Goal: Transaction & Acquisition: Book appointment/travel/reservation

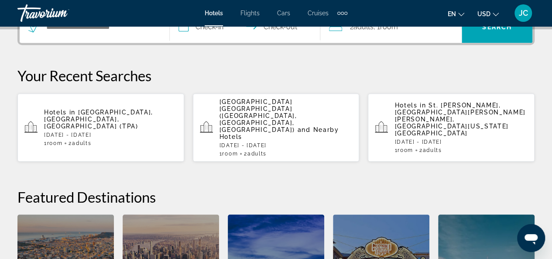
scroll to position [233, 0]
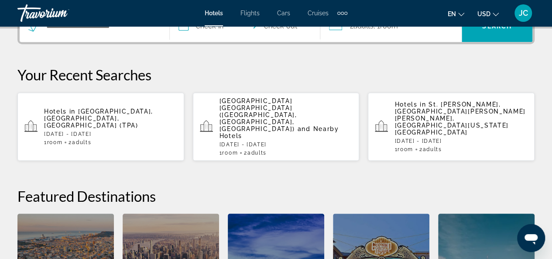
click at [303, 141] on p "[DATE] - [DATE]" at bounding box center [285, 144] width 133 height 6
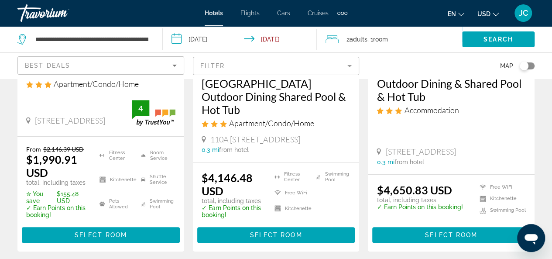
scroll to position [219, 0]
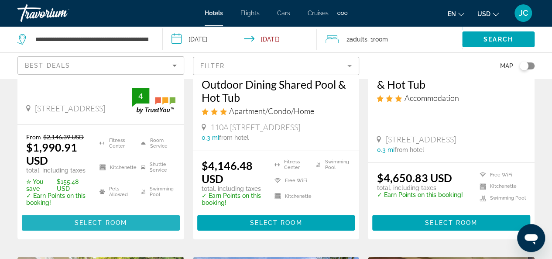
click at [100, 219] on span "Select Room" at bounding box center [101, 222] width 52 height 7
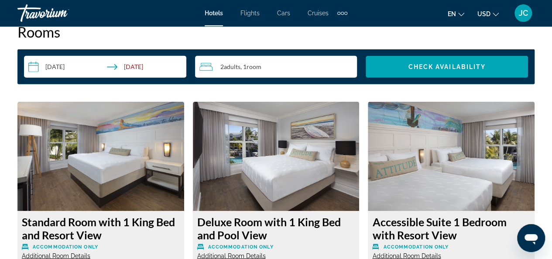
scroll to position [1281, 0]
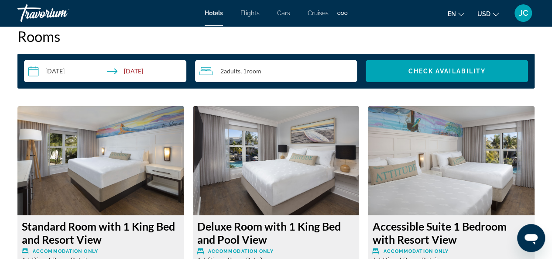
click at [339, 68] on div "2 Adult Adults , 1 Room rooms" at bounding box center [278, 71] width 158 height 10
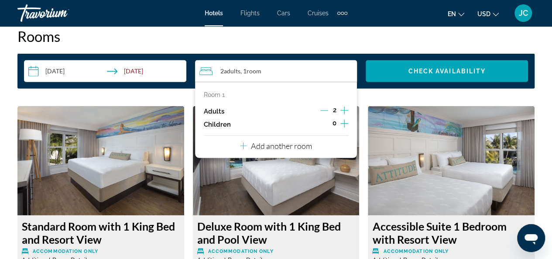
click at [345, 109] on icon "Increment adults" at bounding box center [344, 110] width 8 height 10
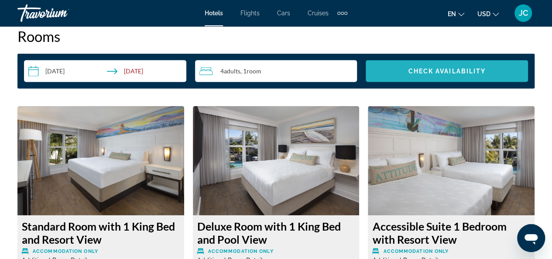
click at [481, 73] on span "Check Availability" at bounding box center [447, 71] width 78 height 7
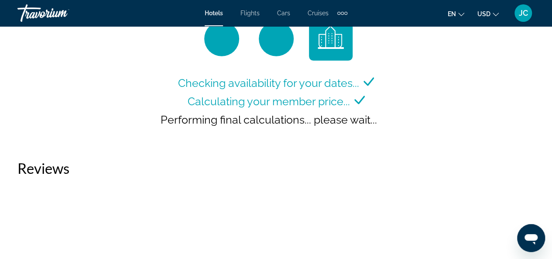
scroll to position [1345, 0]
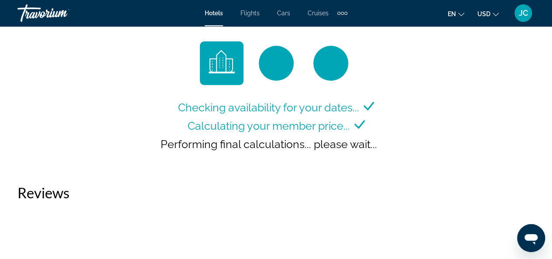
click at [492, 160] on div "Checking availability for your dates... Calculating your member price... Perfor…" at bounding box center [275, 103] width 517 height 125
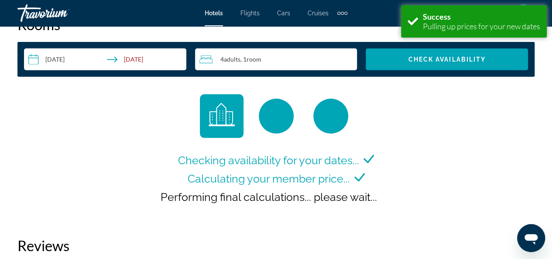
scroll to position [1295, 0]
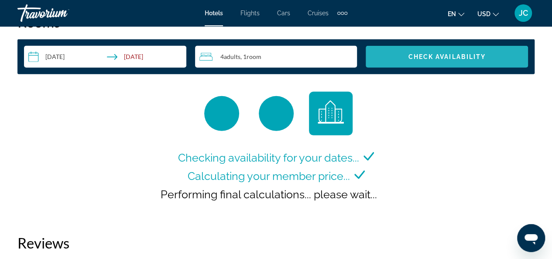
click at [448, 61] on span "Search widget" at bounding box center [446, 56] width 162 height 21
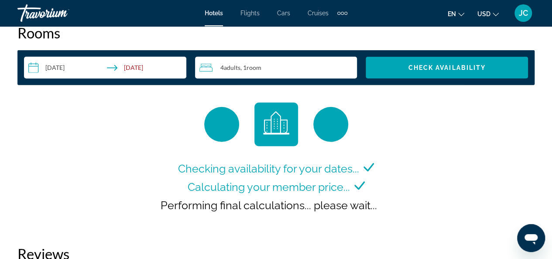
scroll to position [1255, 0]
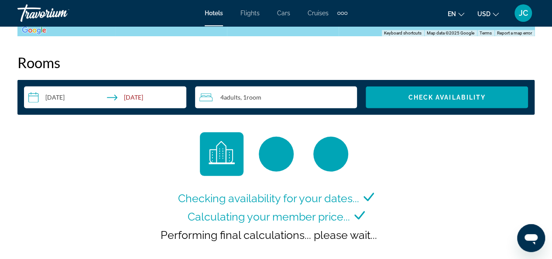
click at [297, 189] on div "Checking availability for your dates..." at bounding box center [276, 198] width 196 height 18
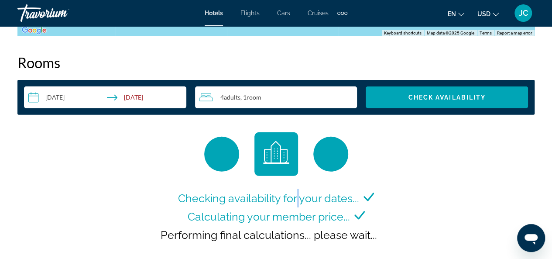
click at [297, 189] on div "Checking availability for your dates..." at bounding box center [276, 198] width 196 height 18
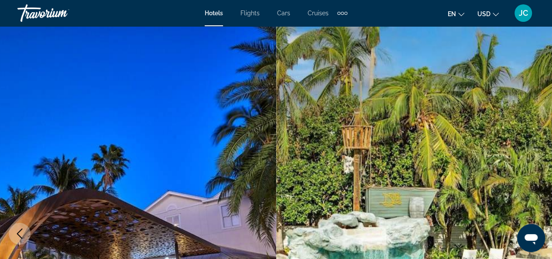
scroll to position [67, 0]
